Goal: Task Accomplishment & Management: Manage account settings

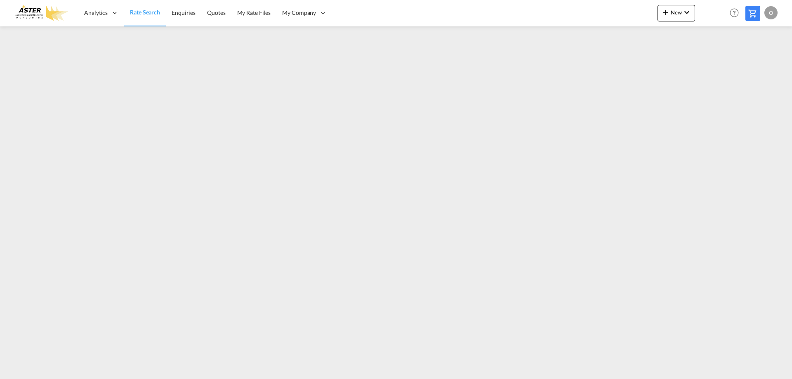
click at [769, 12] on div "O" at bounding box center [770, 12] width 13 height 13
click at [759, 35] on button "My Profile" at bounding box center [761, 36] width 54 height 16
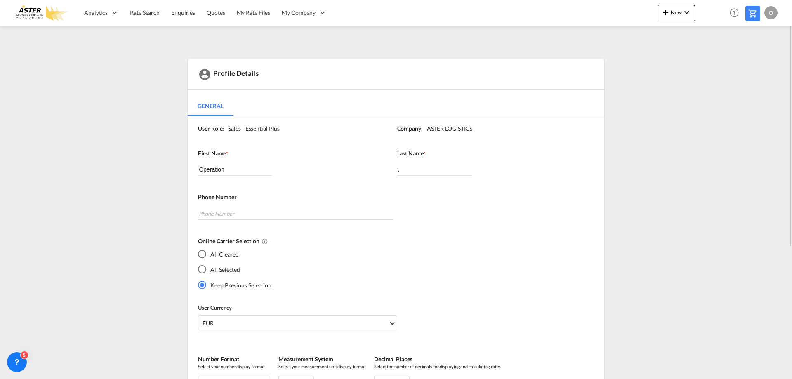
drag, startPoint x: 352, startPoint y: 15, endPoint x: 505, endPoint y: 42, distance: 155.3
click at [505, 42] on md-content "Analytics Reports Dashboard Rate Search Enquiries Quotes" at bounding box center [396, 189] width 792 height 379
drag, startPoint x: 791, startPoint y: 5, endPoint x: 59, endPoint y: 267, distance: 777.7
click at [59, 267] on md-content "Analytics Reports Dashboard Rate Search Enquiries Quotes" at bounding box center [396, 189] width 792 height 379
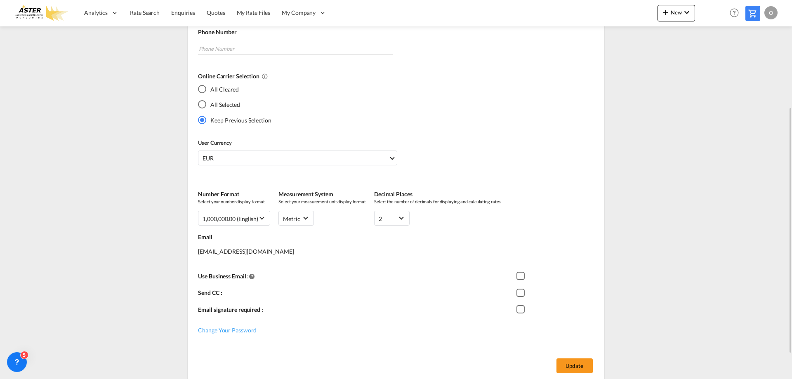
scroll to position [203, 0]
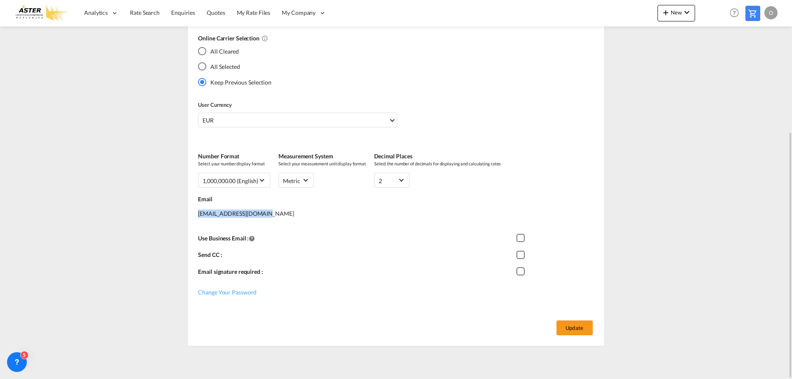
drag, startPoint x: 262, startPoint y: 216, endPoint x: 197, endPoint y: 214, distance: 64.8
click at [197, 214] on div "User Role: Sales - Essential Plus Company: ASTER LOGISTICS First Name * Operati…" at bounding box center [396, 110] width 416 height 395
copy div "[EMAIL_ADDRESS][DOMAIN_NAME]"
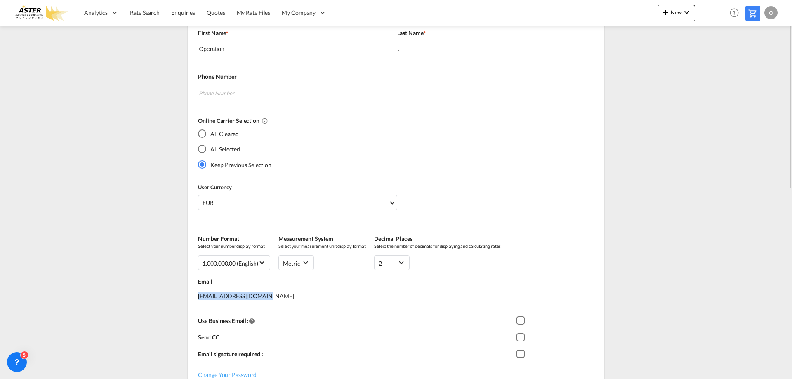
scroll to position [0, 0]
